Goal: Information Seeking & Learning: Learn about a topic

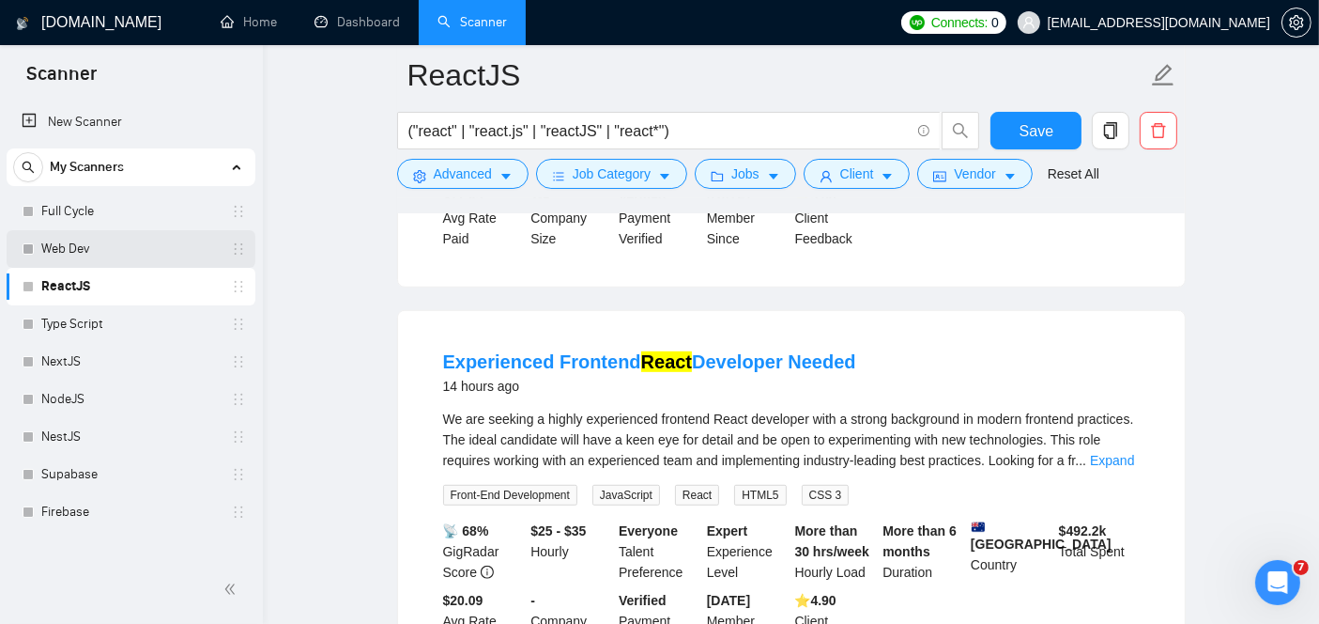
click at [152, 252] on link "Web Dev" at bounding box center [130, 249] width 178 height 38
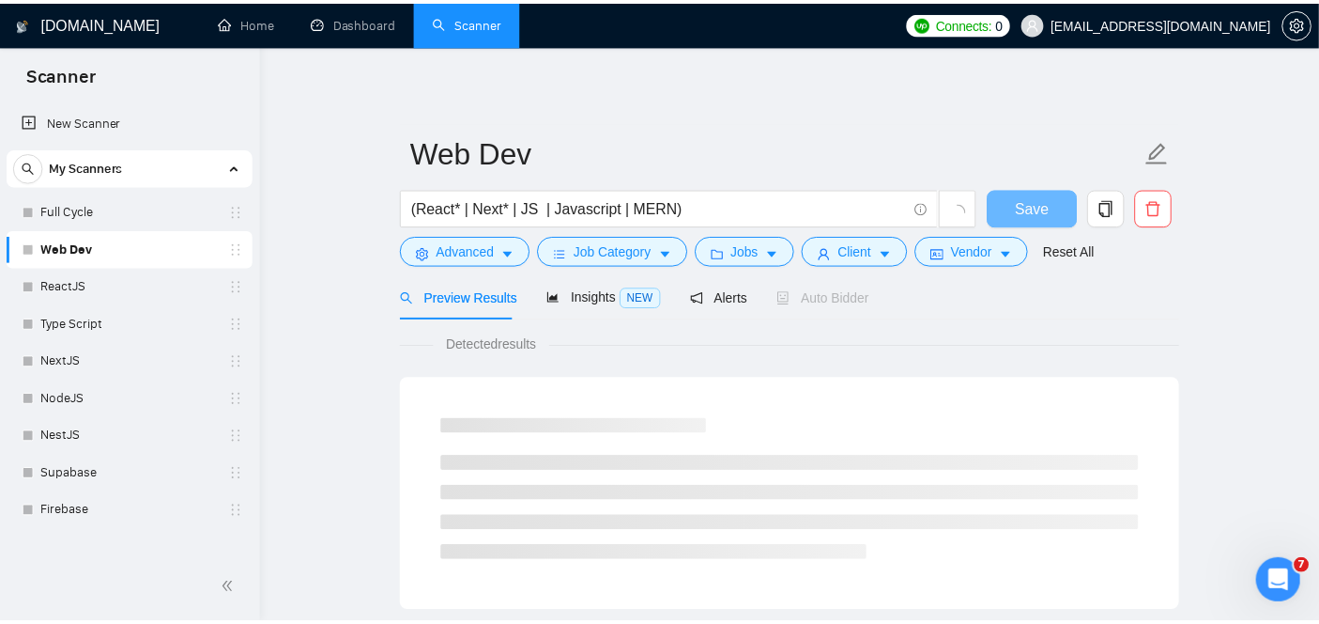
scroll to position [45, 0]
